Goal: Task Accomplishment & Management: Manage account settings

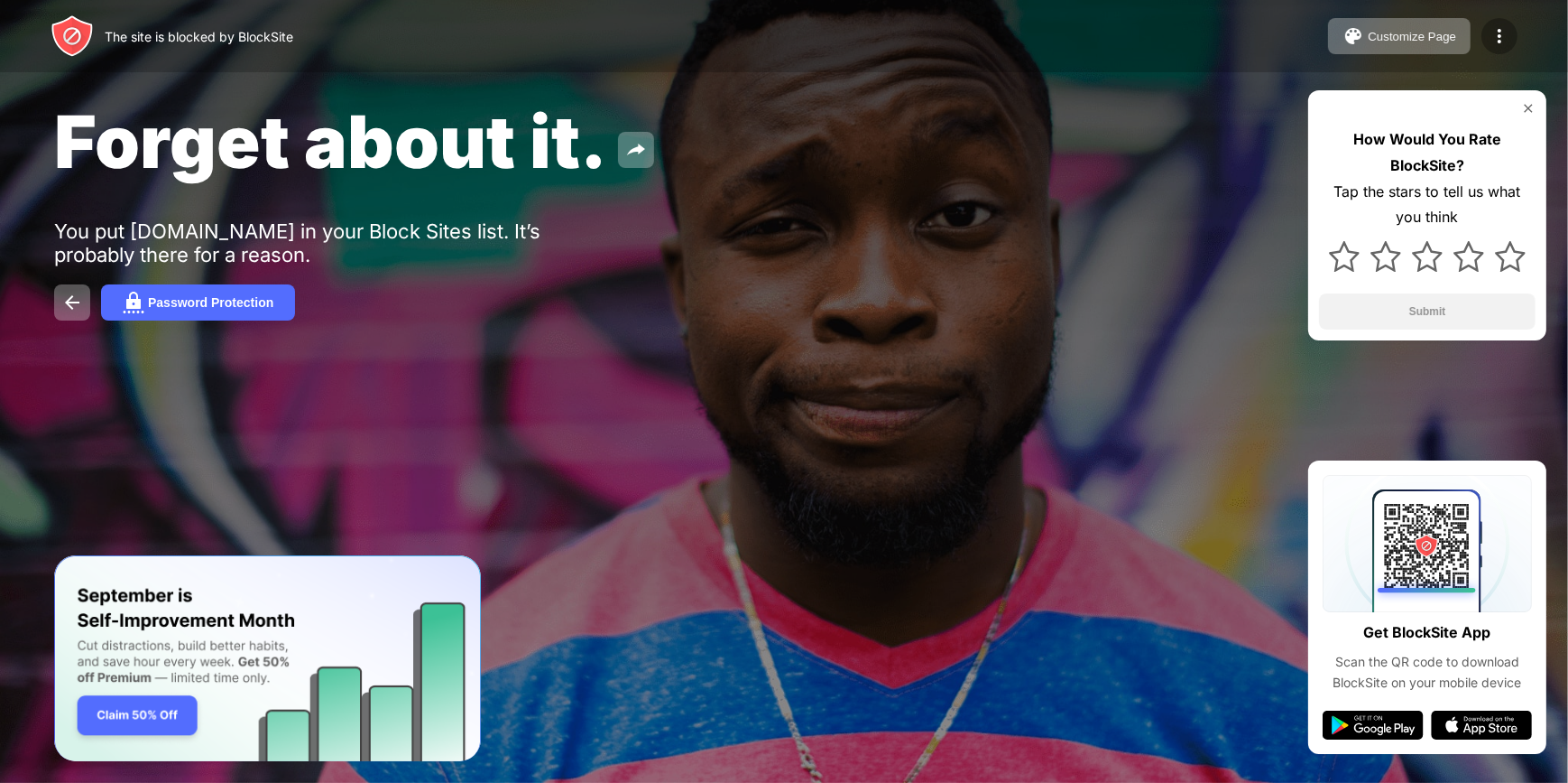
click at [1498, 29] on img at bounding box center [1500, 36] width 22 height 22
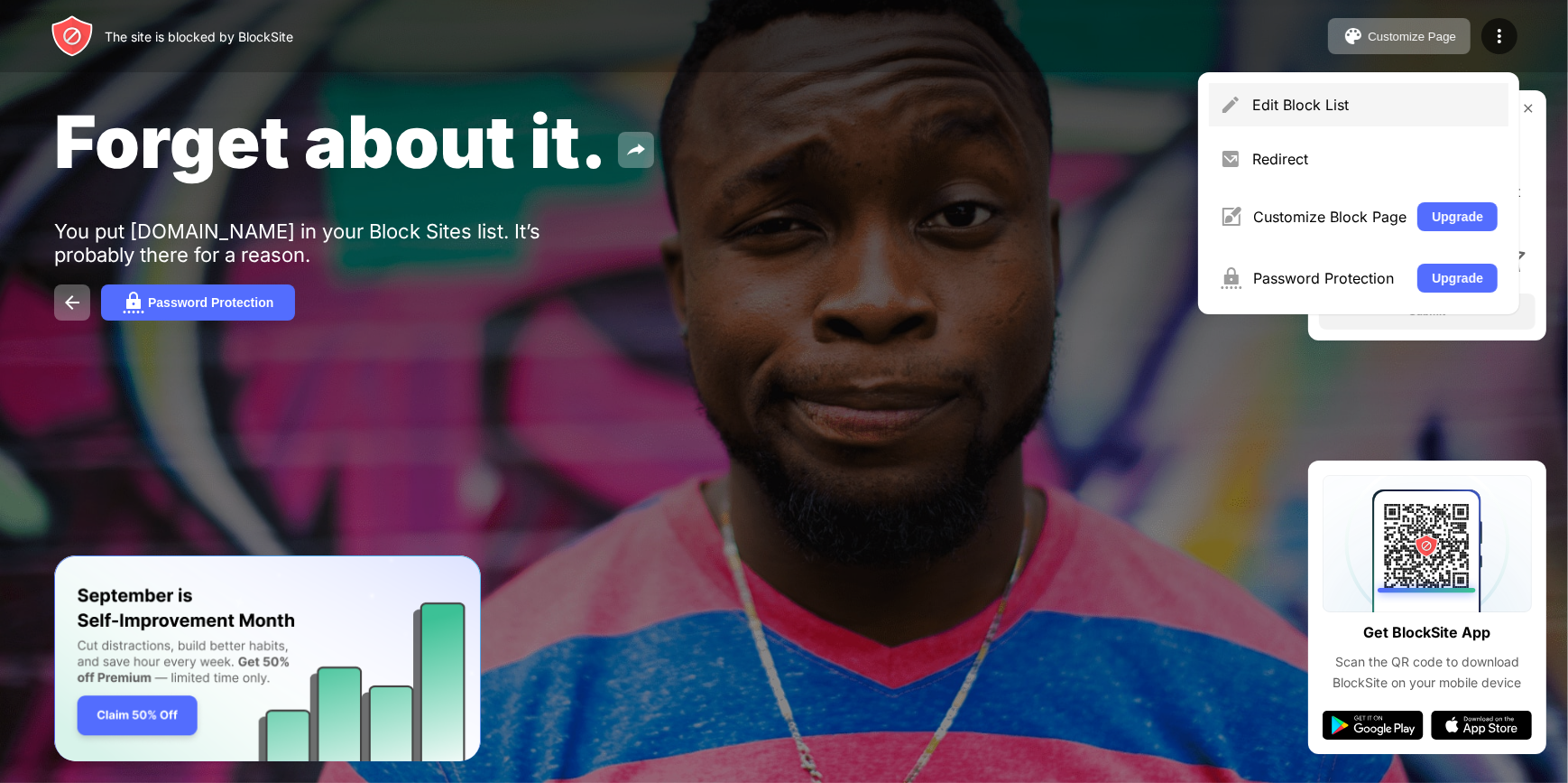
click at [1318, 108] on div "Edit Block List" at bounding box center [1374, 105] width 245 height 18
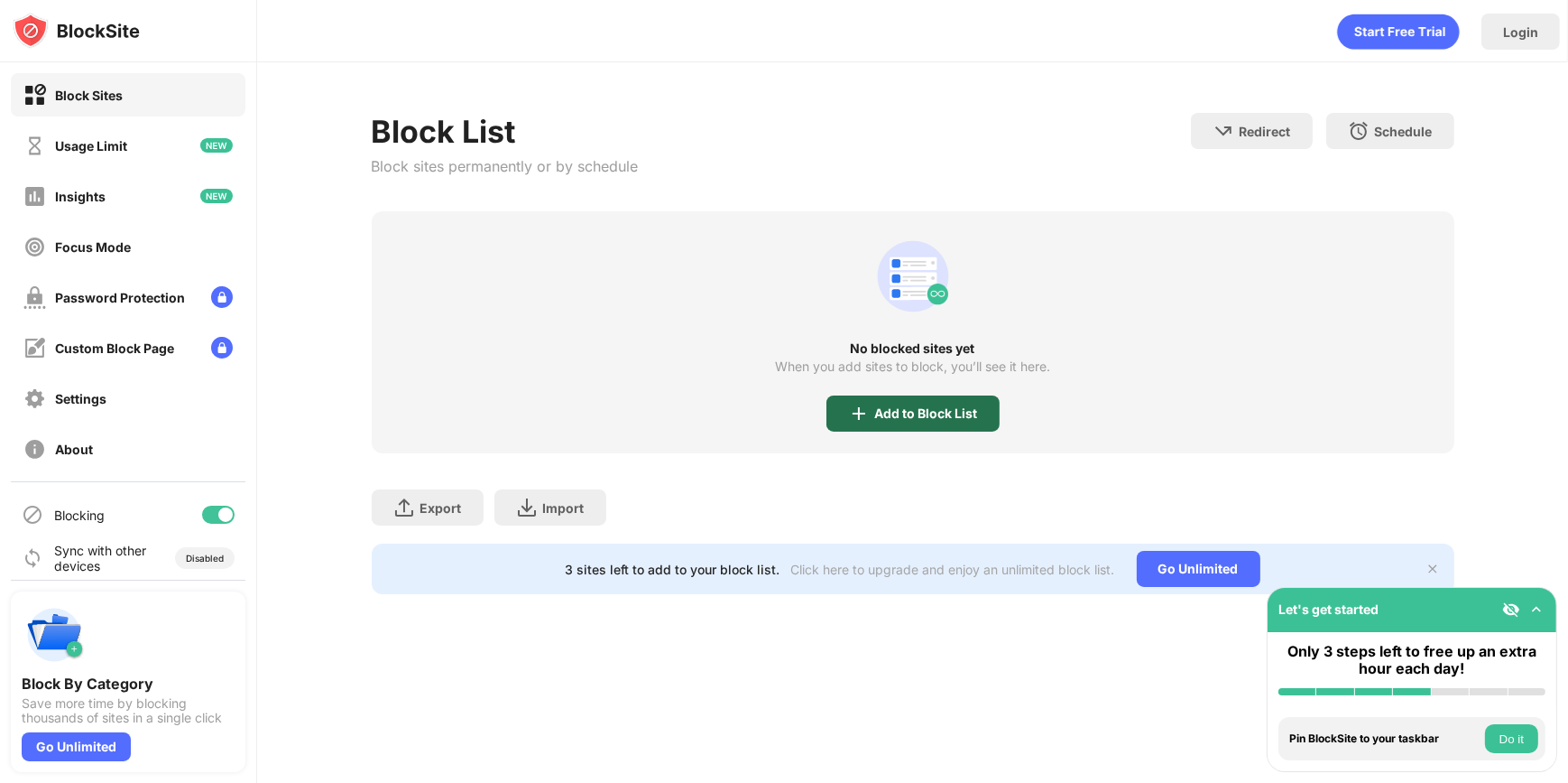
click at [957, 415] on div "Add to Block List" at bounding box center [927, 414] width 103 height 15
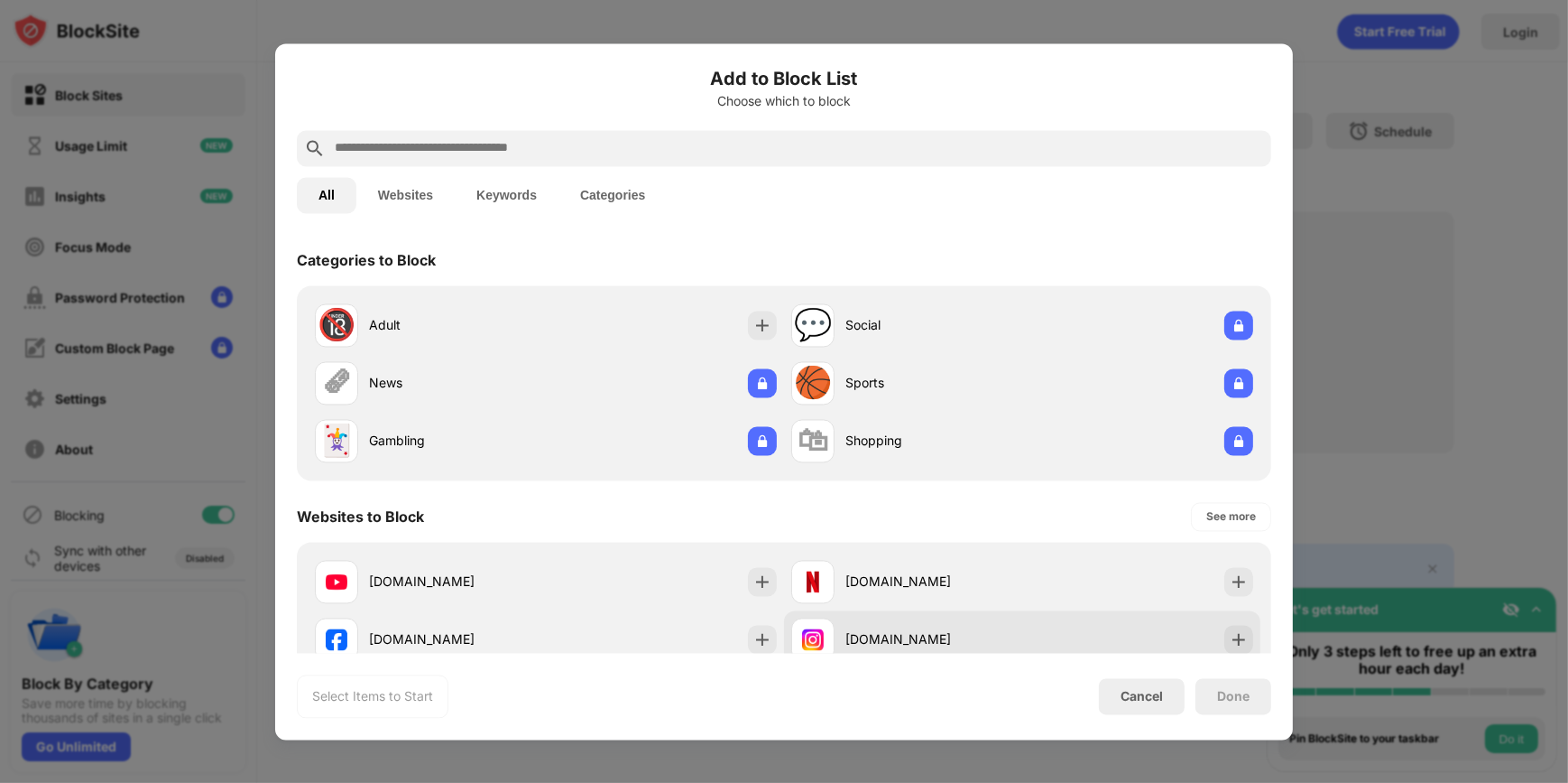
click at [958, 635] on div "[DOMAIN_NAME]" at bounding box center [934, 639] width 177 height 19
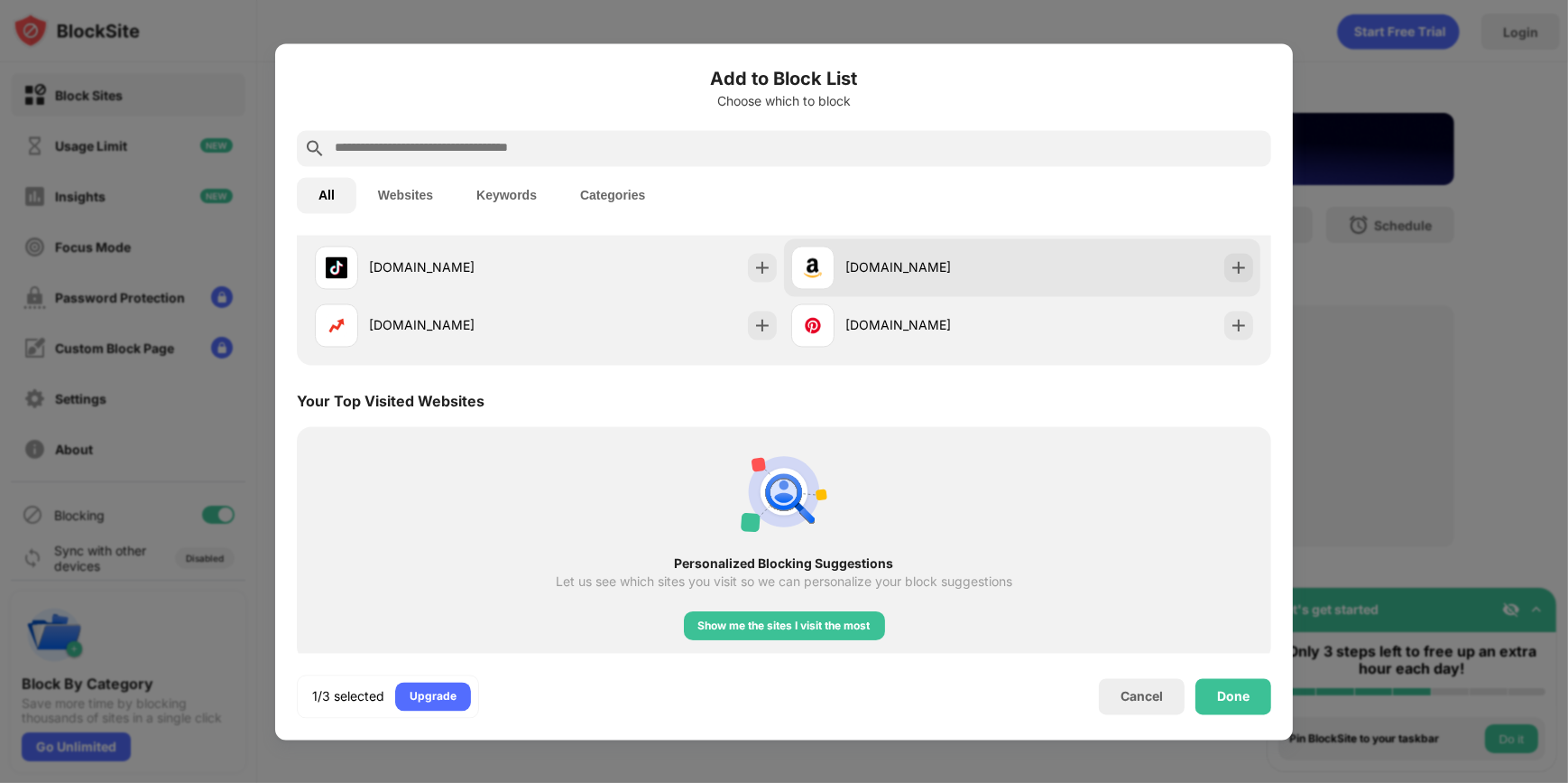
scroll to position [492, 0]
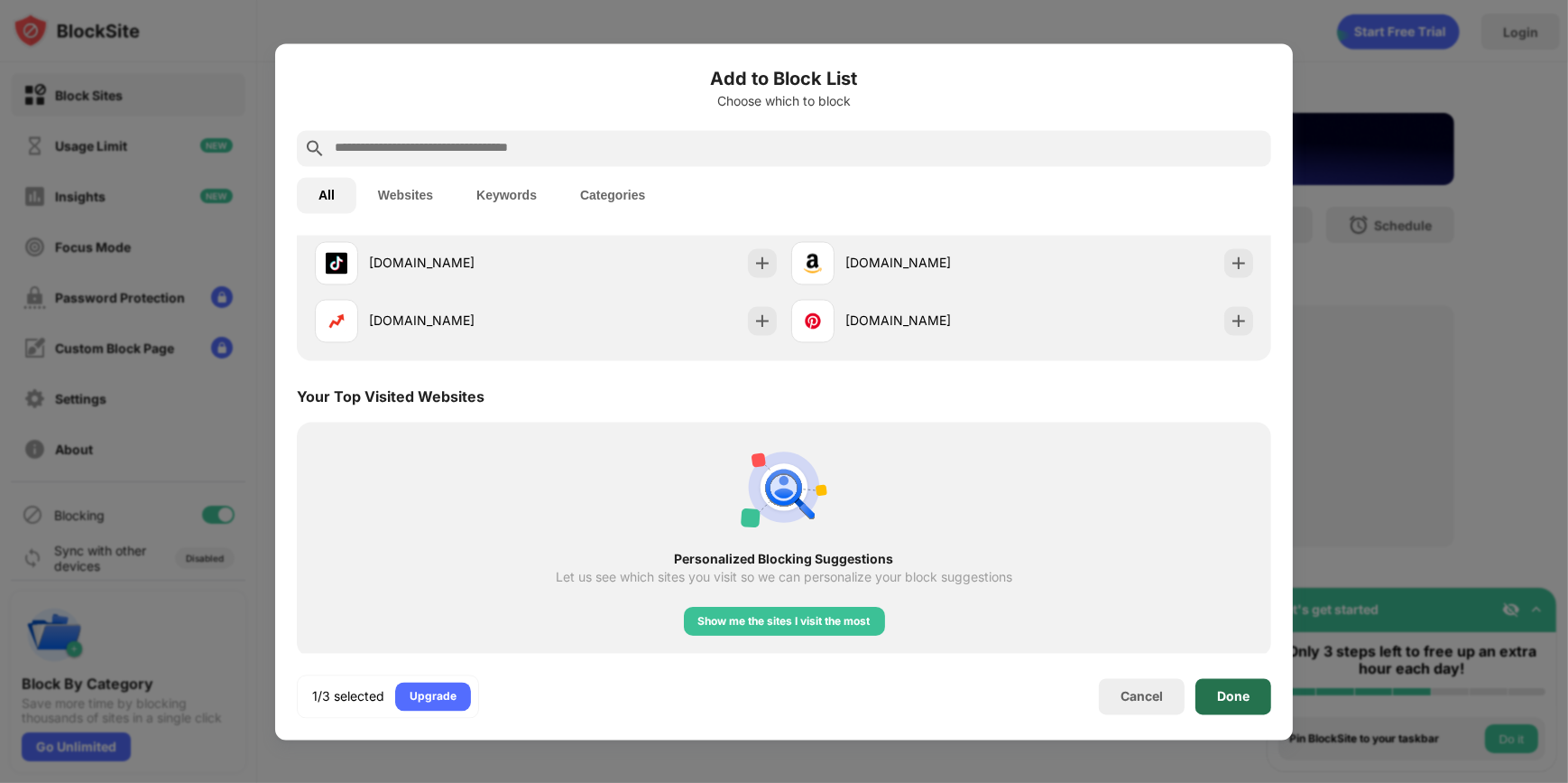
click at [1236, 709] on div "Done" at bounding box center [1233, 696] width 76 height 36
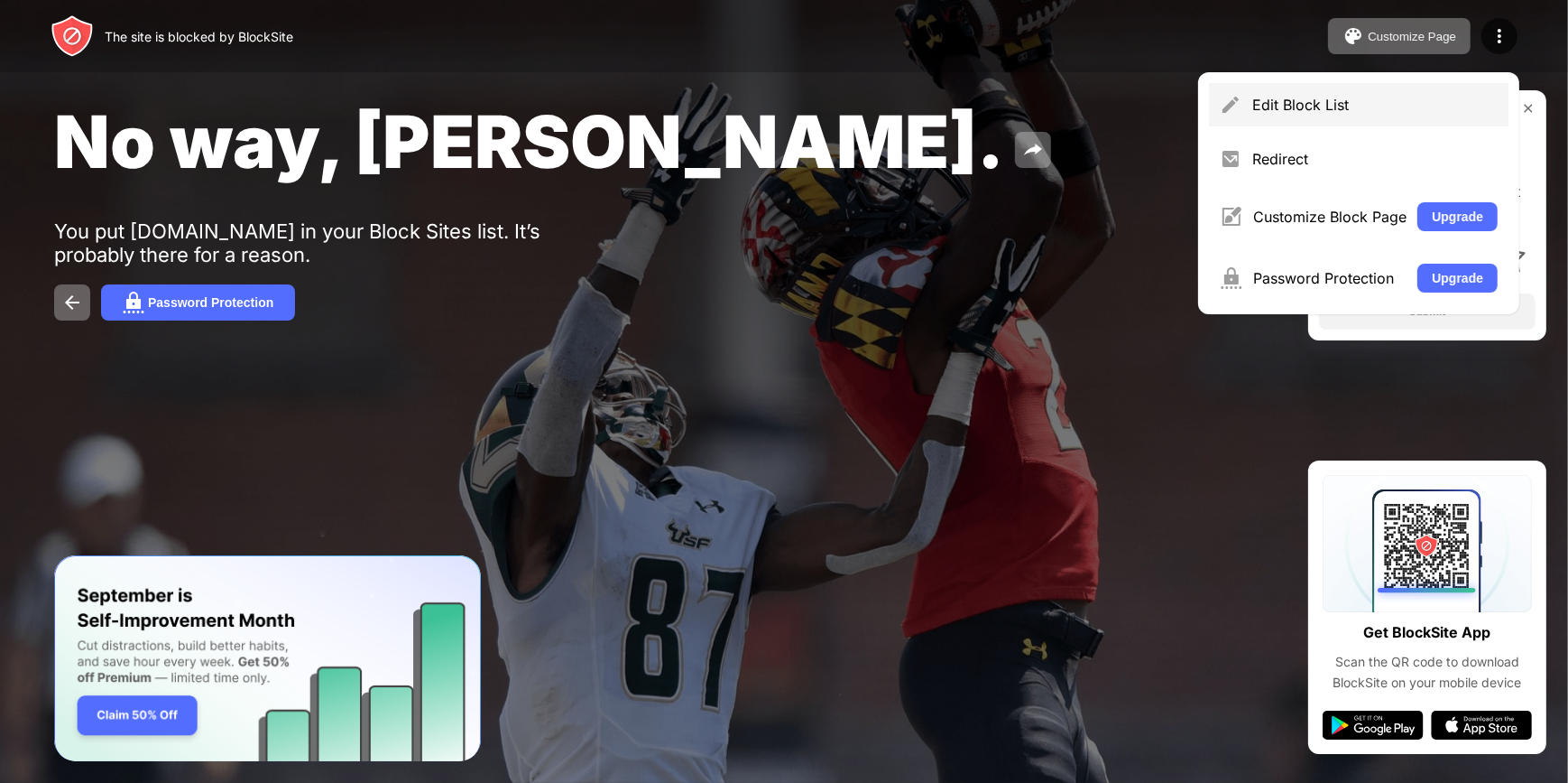
click at [1364, 102] on div "Edit Block List" at bounding box center [1374, 105] width 245 height 18
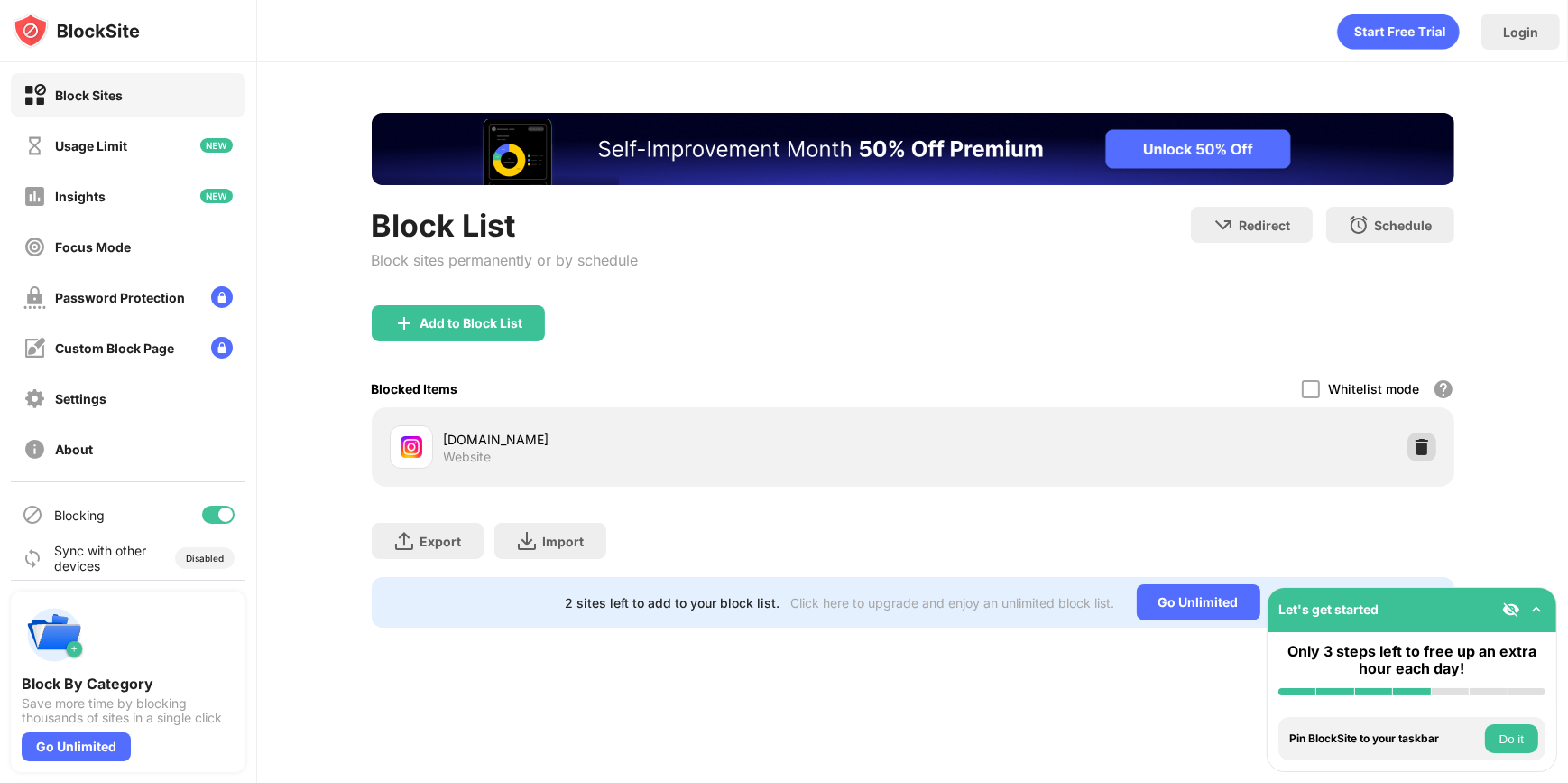
click at [1416, 447] on img at bounding box center [1422, 447] width 18 height 18
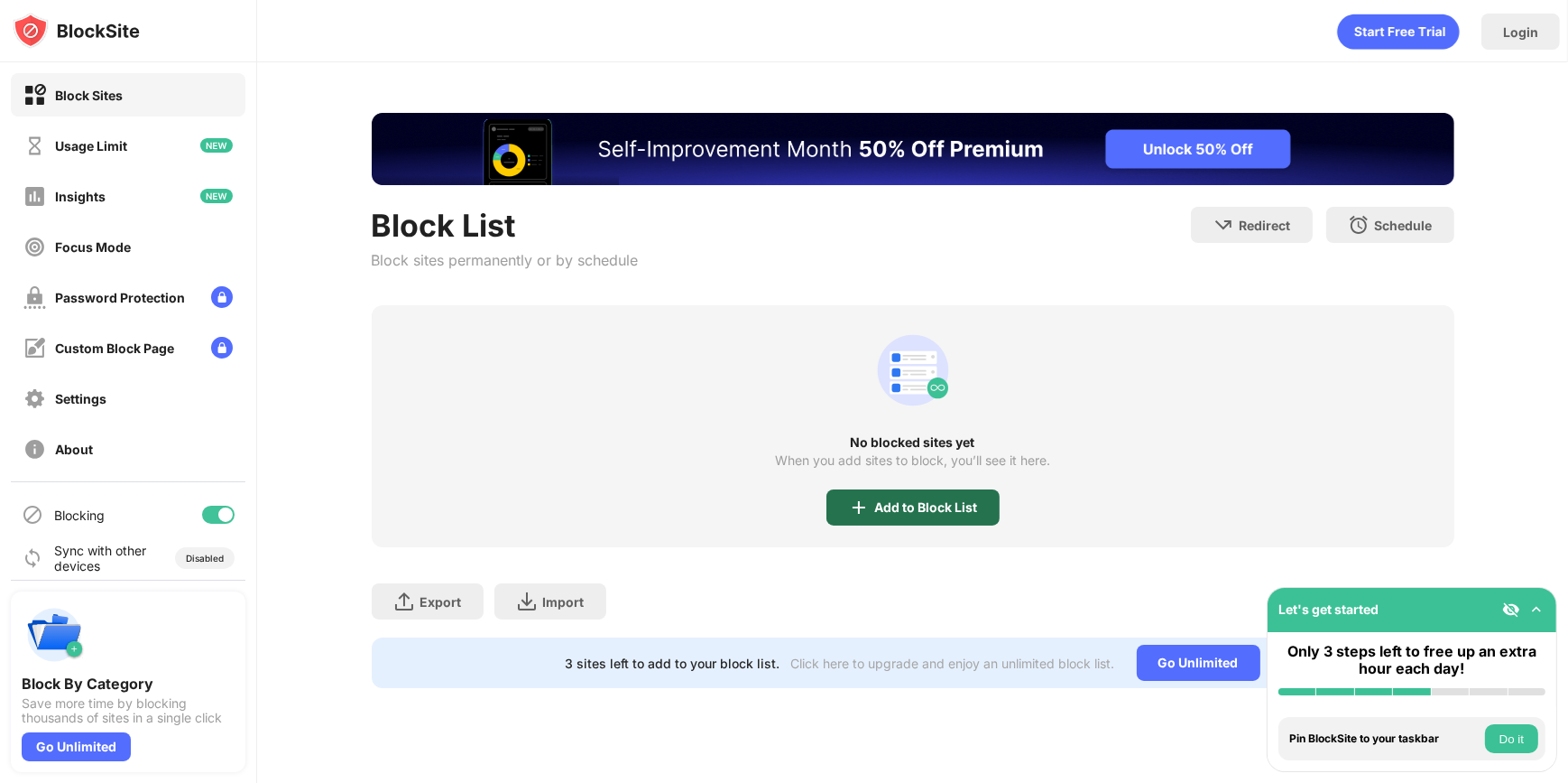
click at [849, 497] on img at bounding box center [859, 508] width 22 height 22
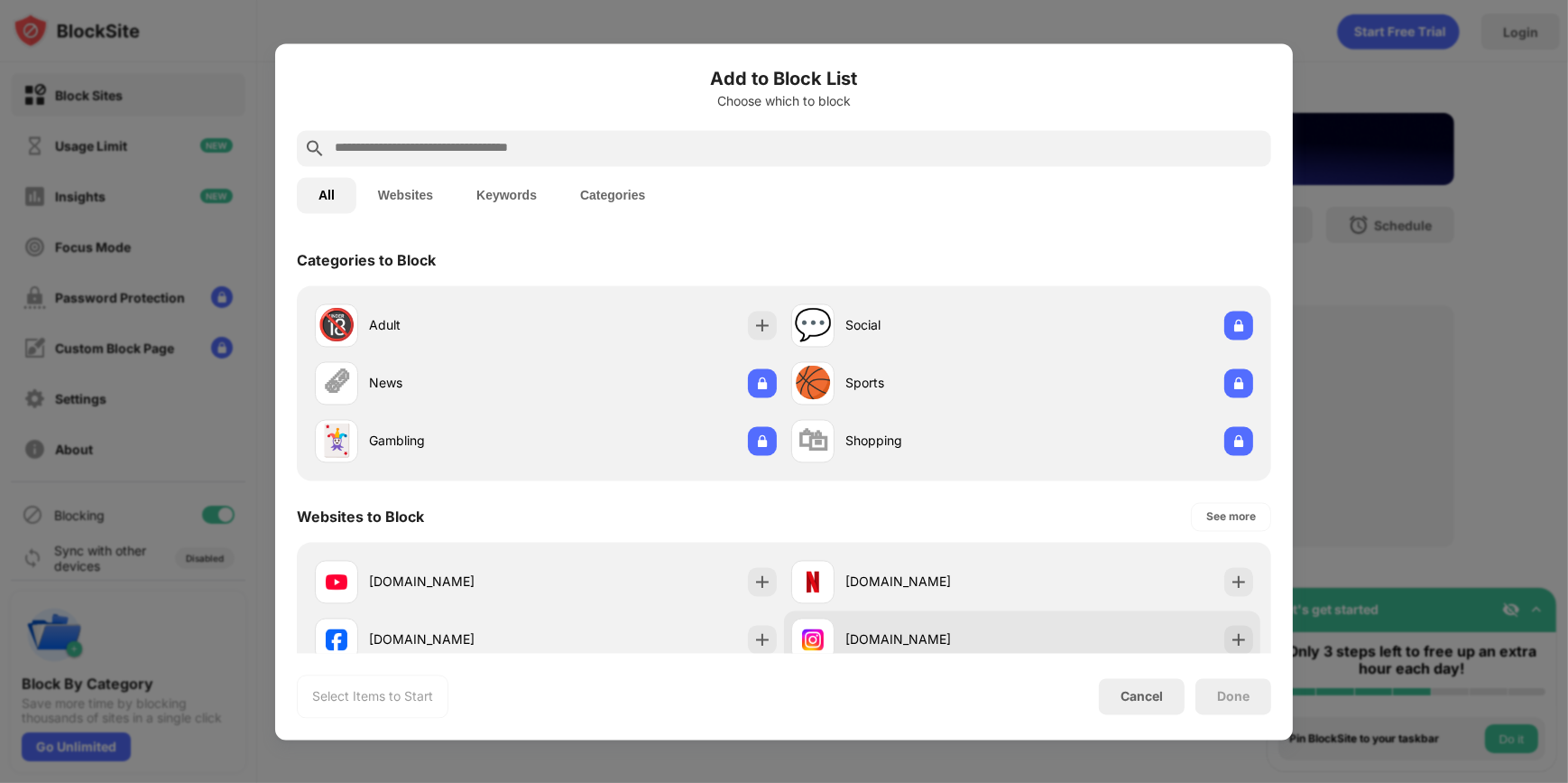
click at [901, 651] on div "[DOMAIN_NAME]" at bounding box center [907, 639] width 231 height 44
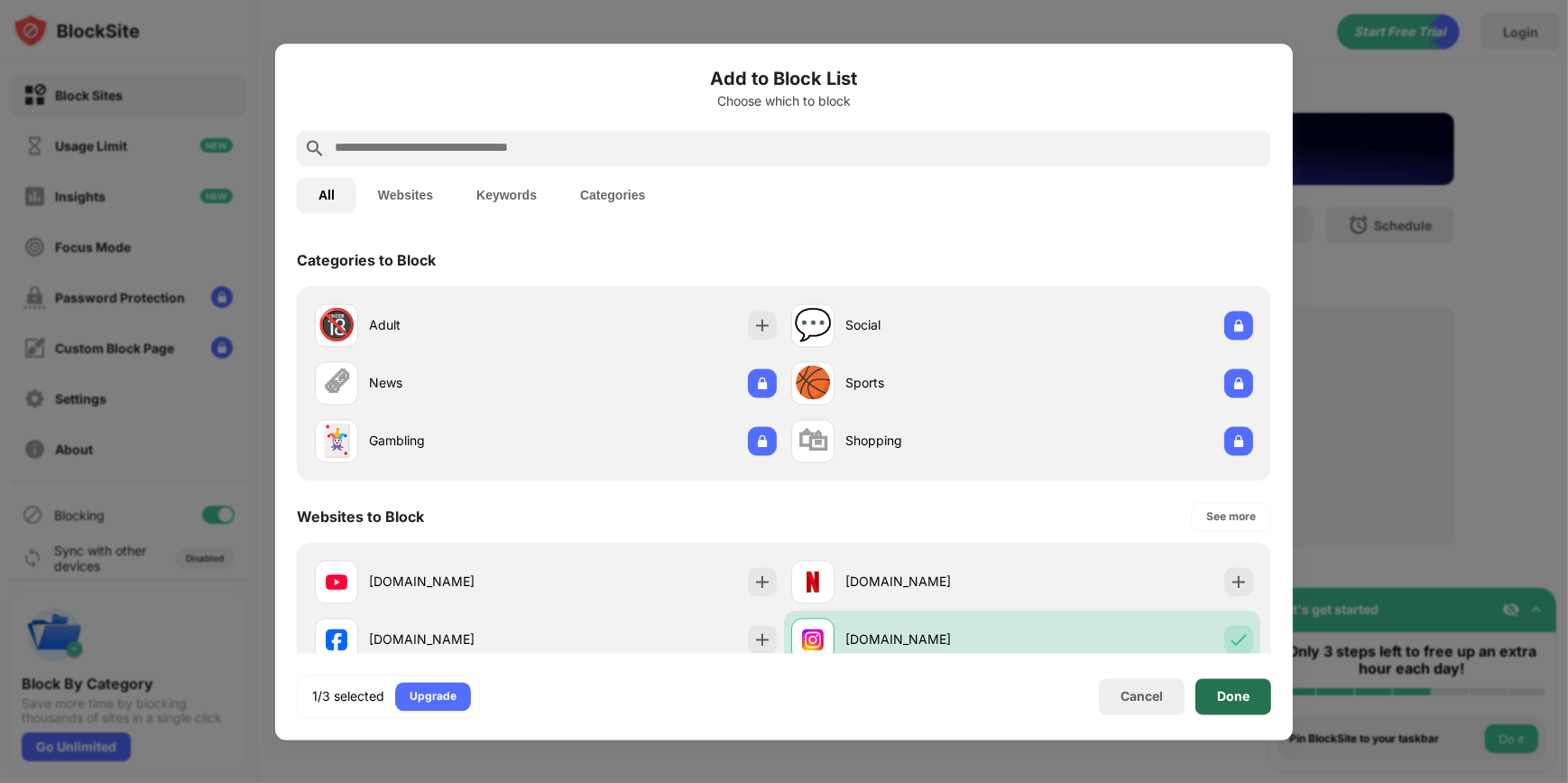
click at [1217, 705] on div "Done" at bounding box center [1233, 696] width 76 height 36
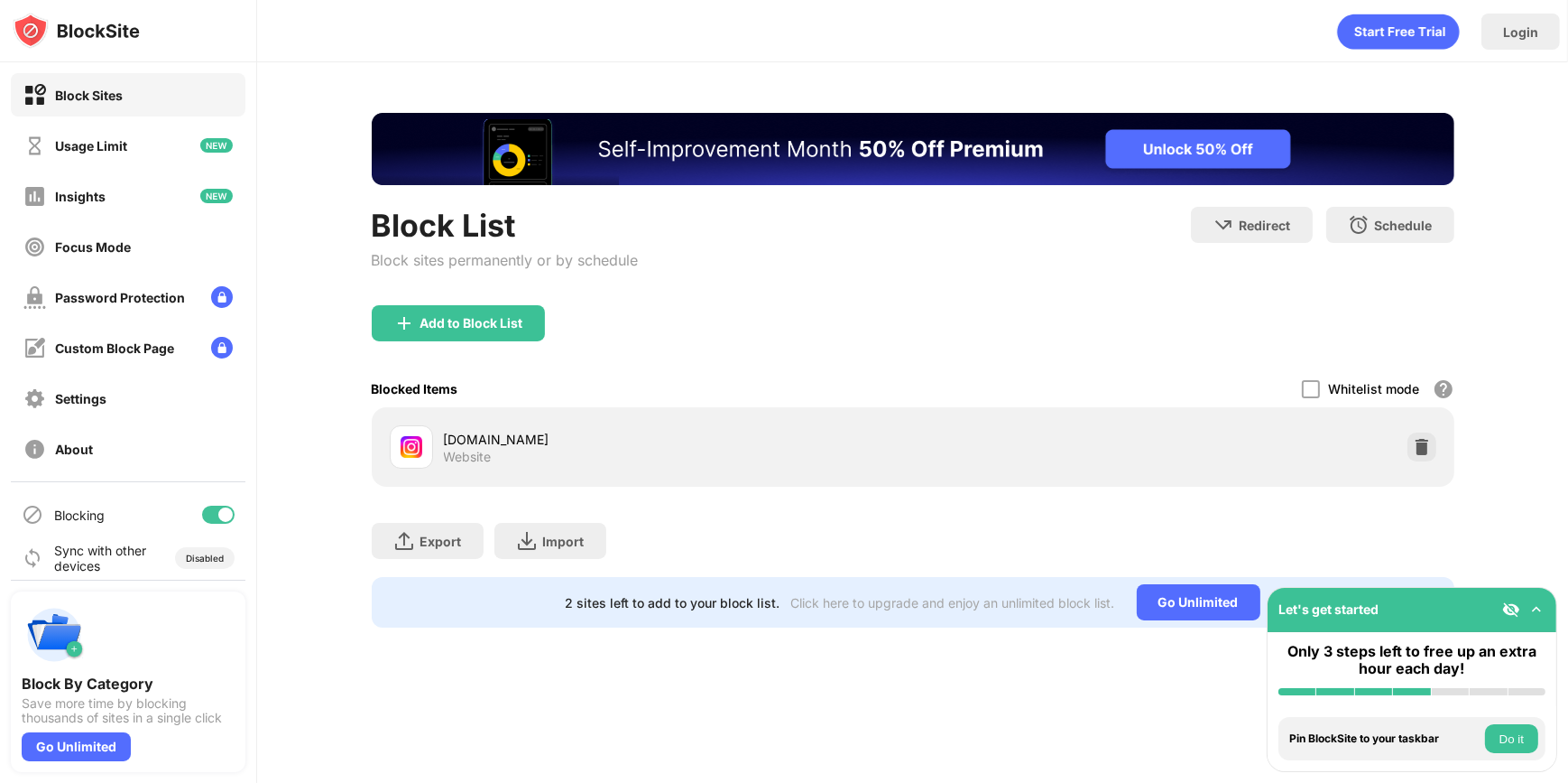
click at [1500, 739] on button "Do it" at bounding box center [1512, 738] width 53 height 29
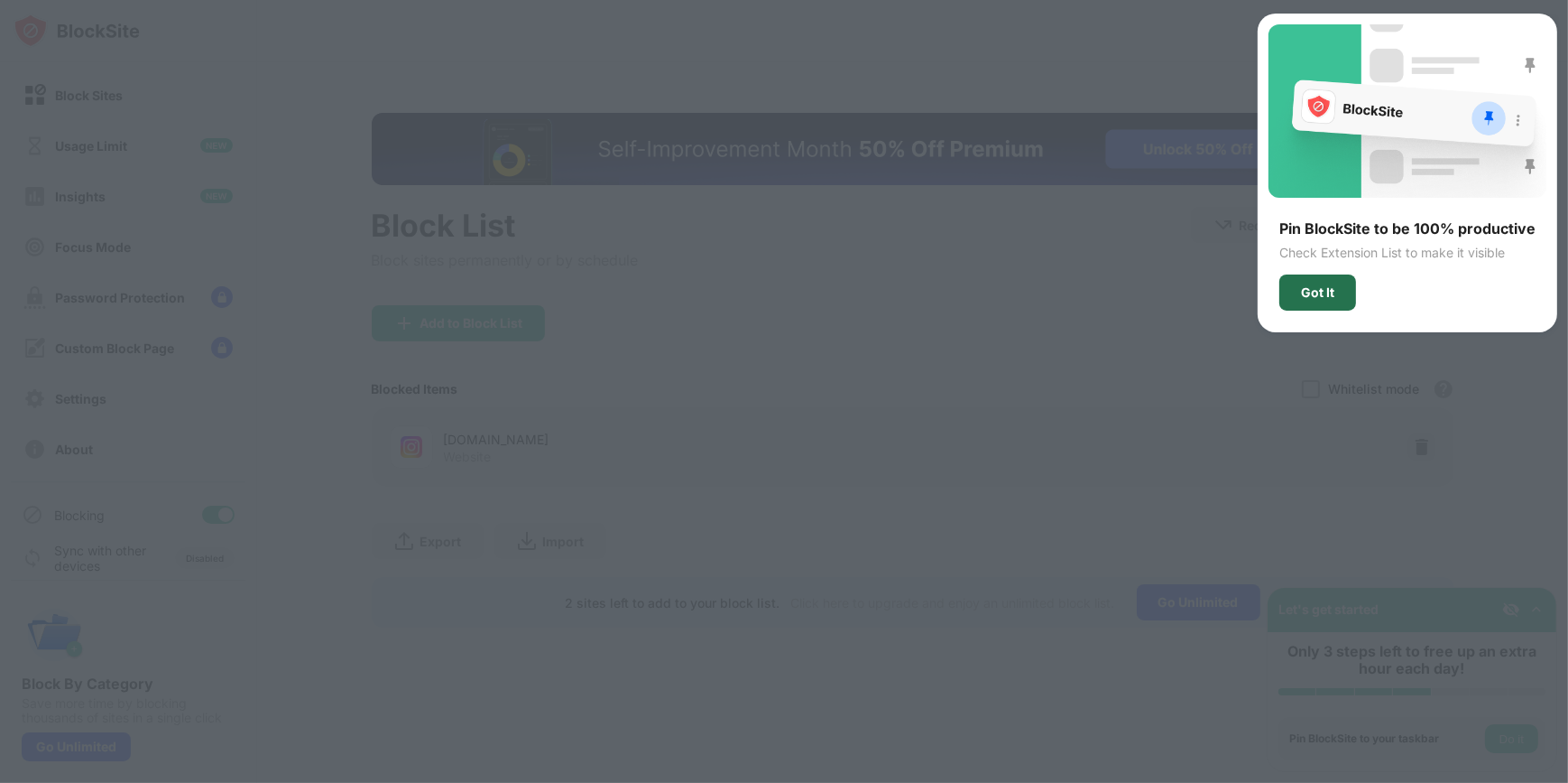
click at [1319, 288] on div "Got It" at bounding box center [1317, 293] width 34 height 15
